Goal: Information Seeking & Learning: Learn about a topic

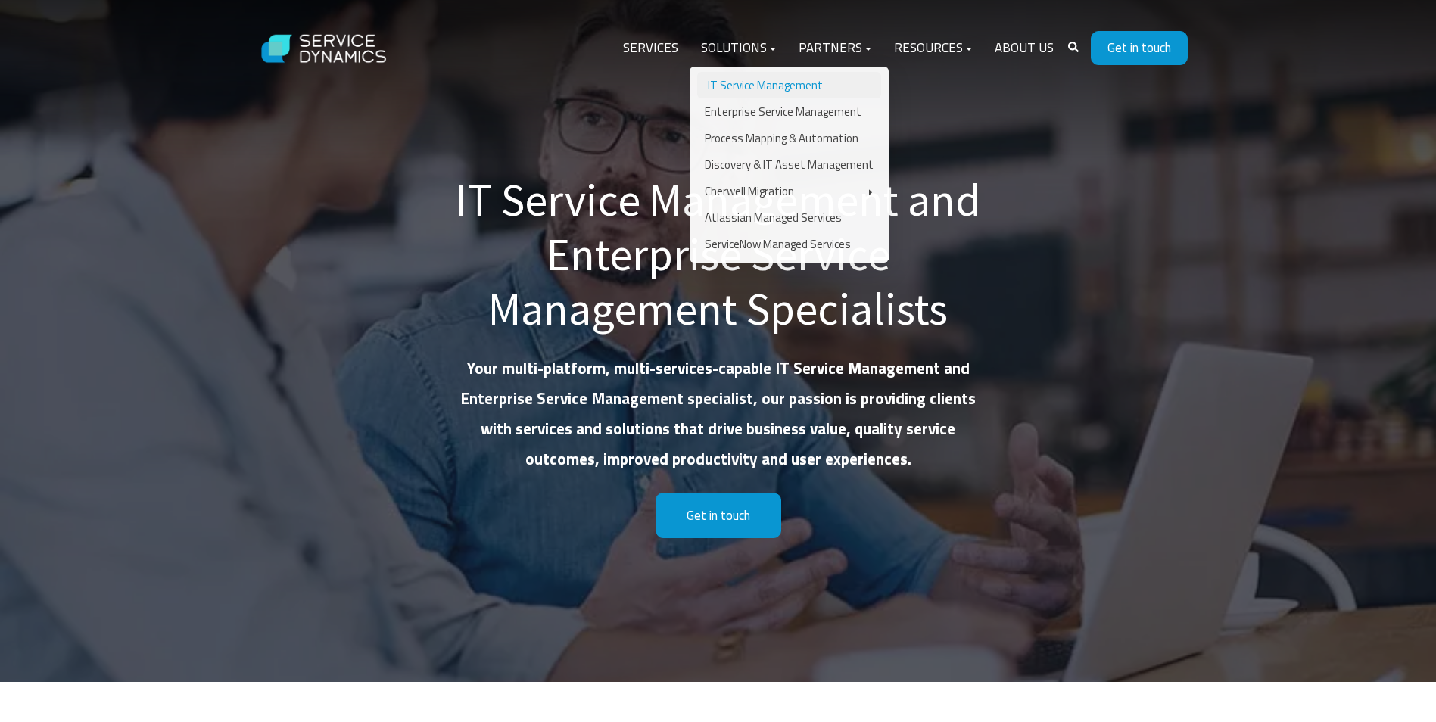
click at [743, 85] on link "IT Service Management" at bounding box center [789, 85] width 184 height 26
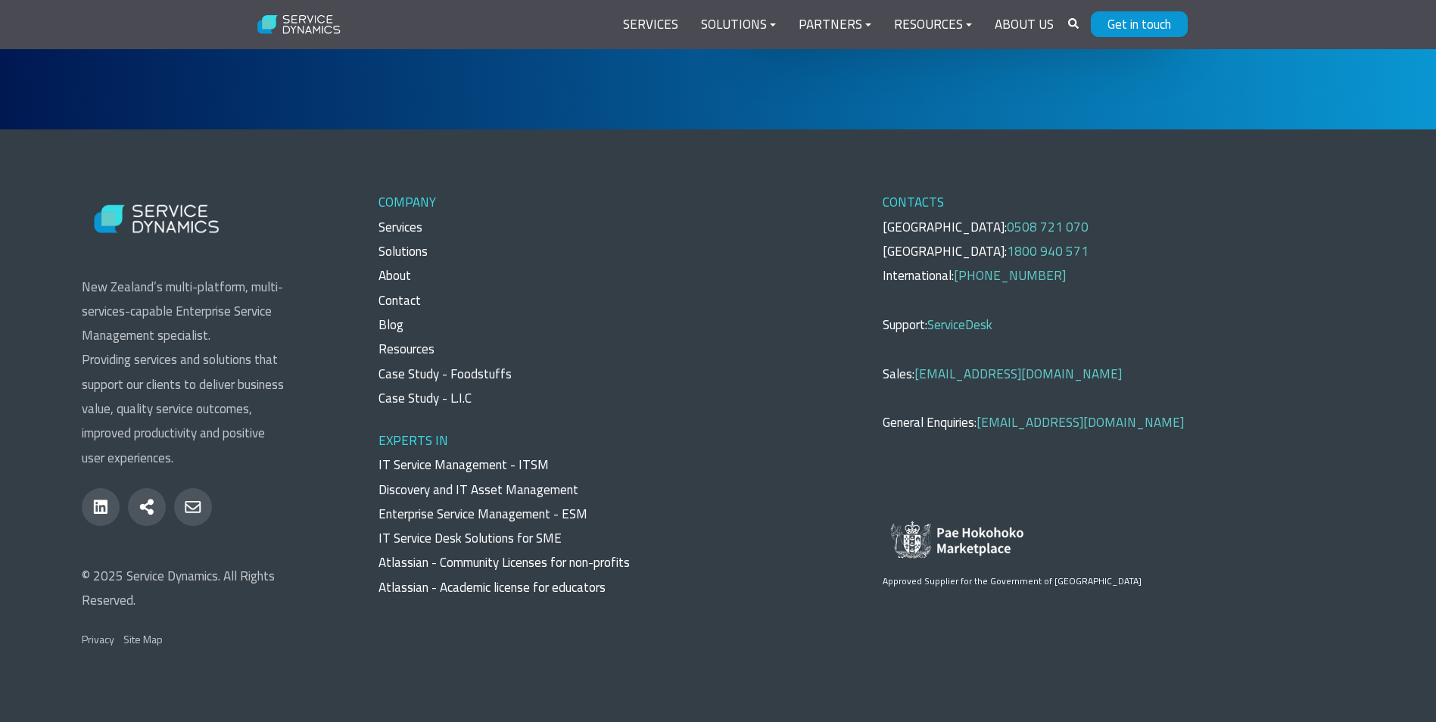
scroll to position [5753, 0]
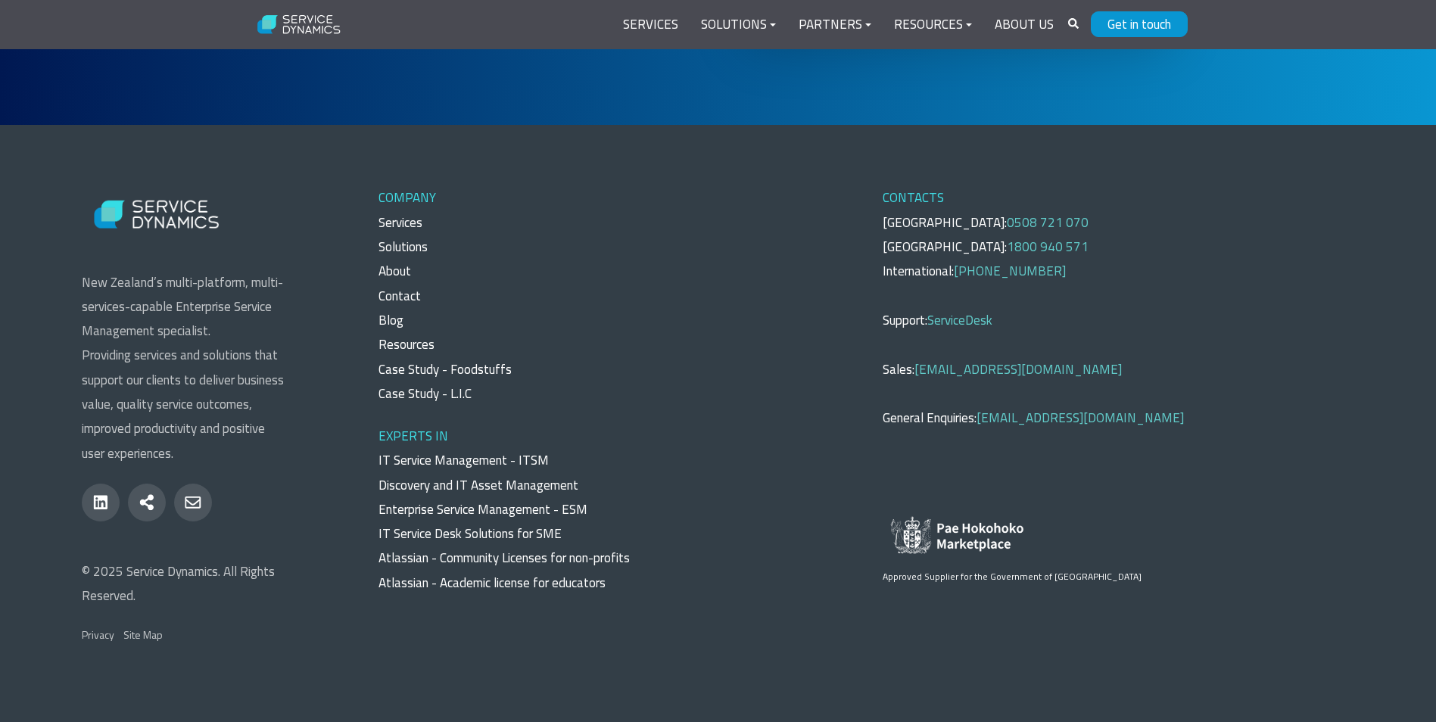
click at [472, 460] on link "IT Service Management - ITSM" at bounding box center [463, 460] width 170 height 20
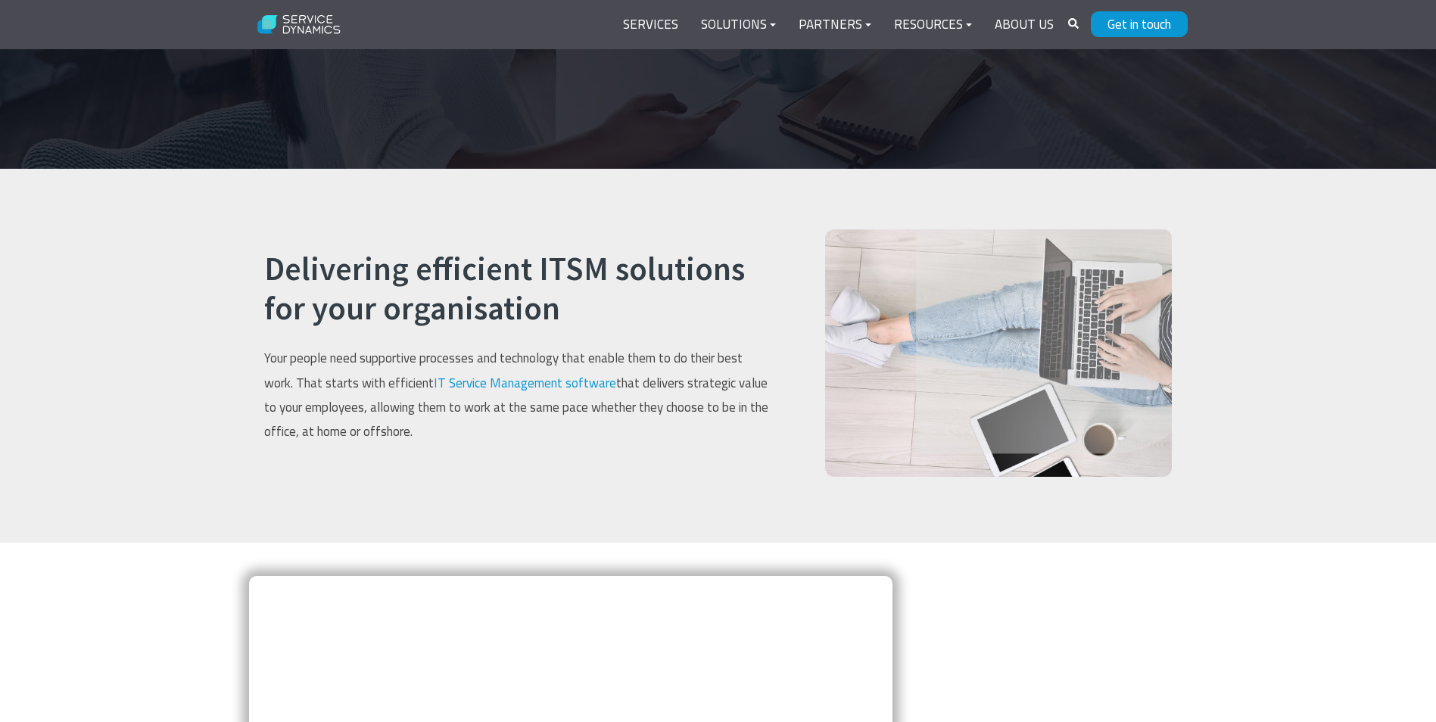
scroll to position [378, 0]
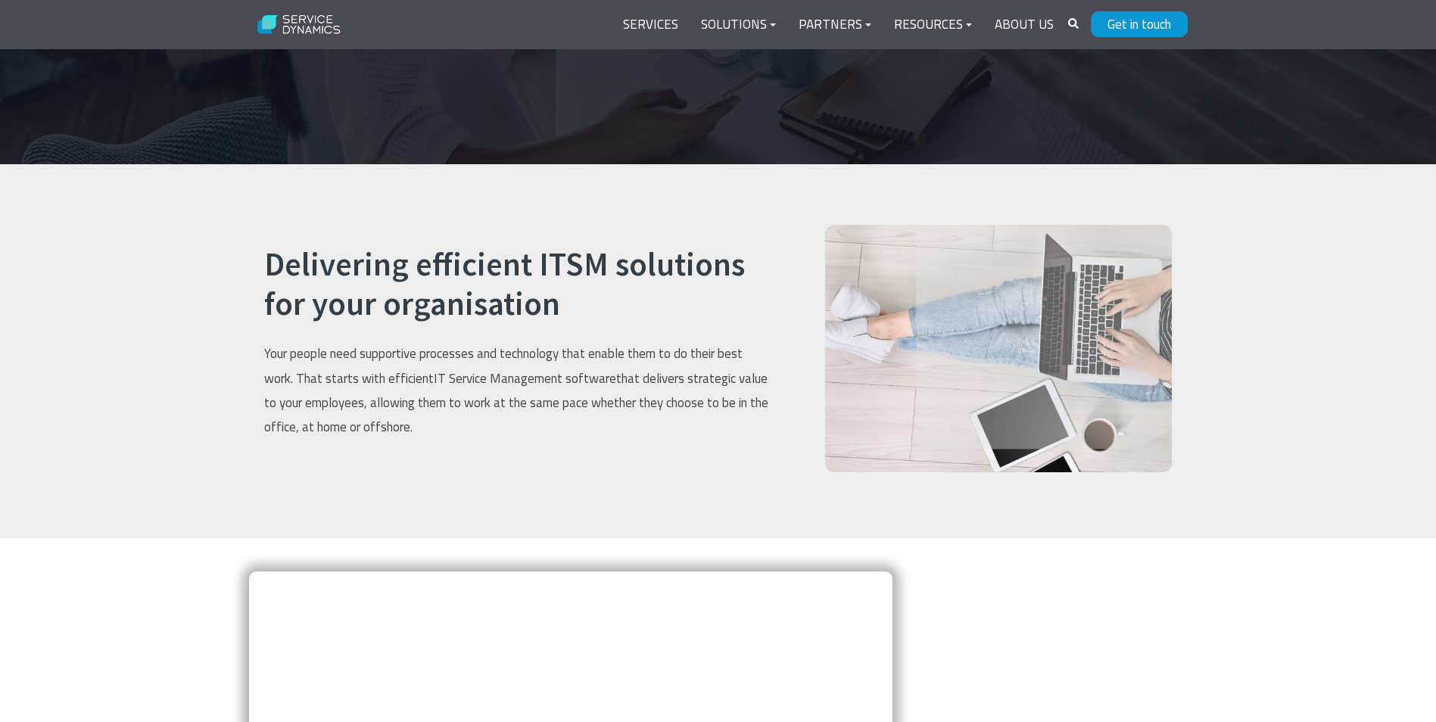
click at [586, 376] on link "IT Service Management software" at bounding box center [525, 379] width 182 height 20
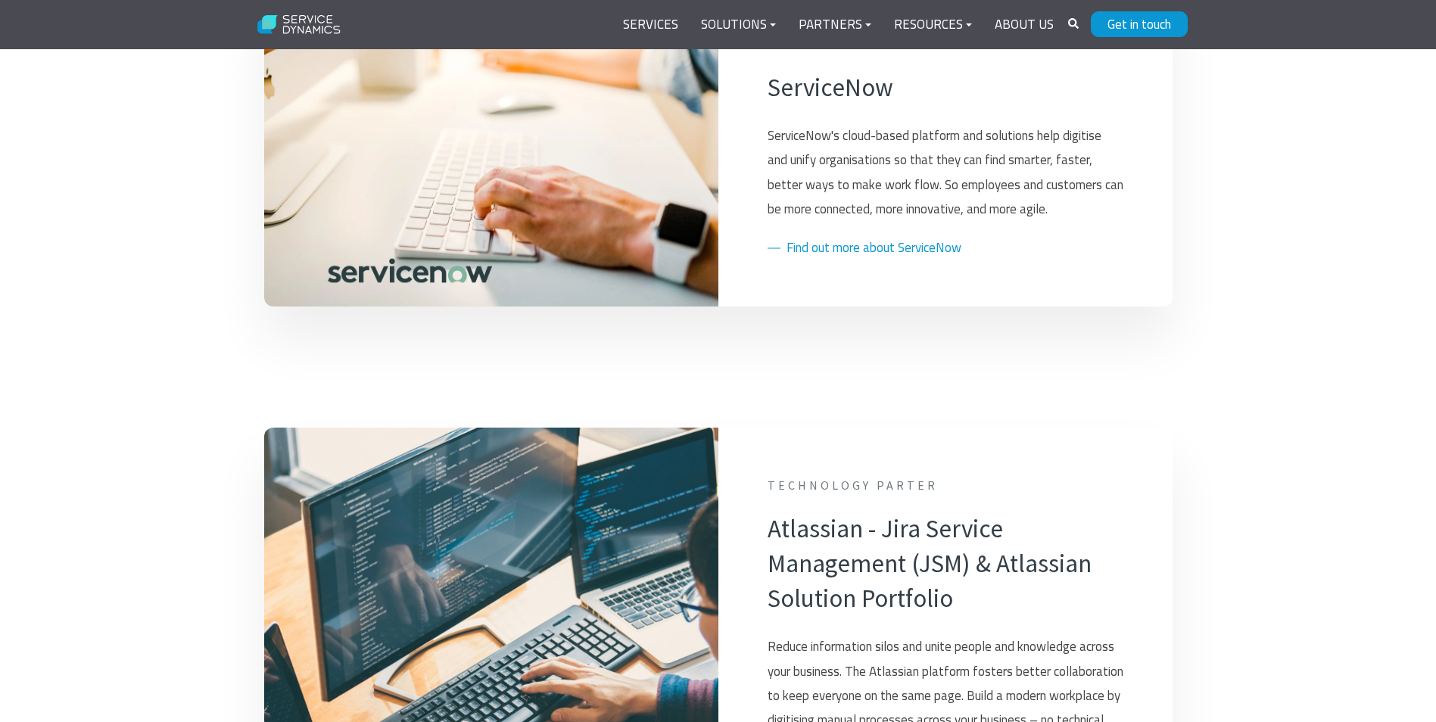
scroll to position [908, 0]
